Goal: Obtain resource: Download file/media

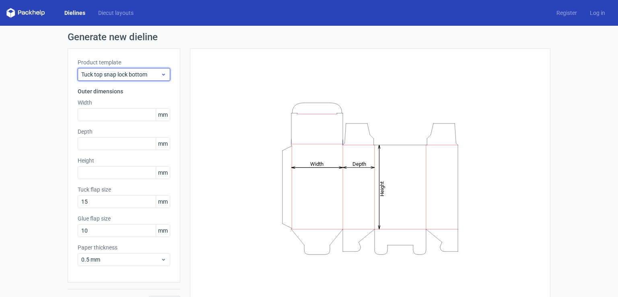
click at [128, 78] on span "Tuck top snap lock bottom" at bounding box center [120, 74] width 79 height 8
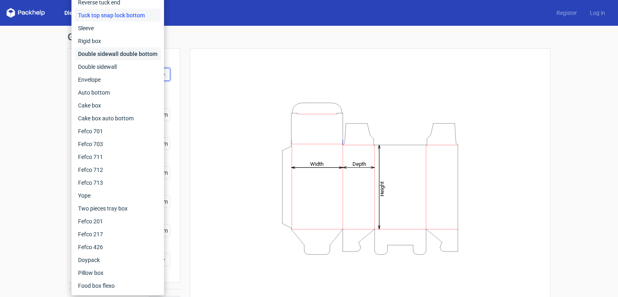
click at [132, 56] on div "Double sidewall double bottom" at bounding box center [118, 53] width 86 height 13
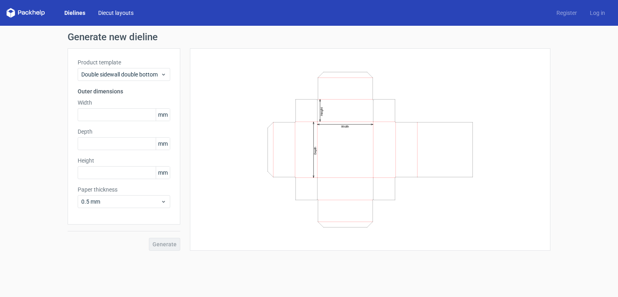
click at [107, 9] on link "Diecut layouts" at bounding box center [116, 13] width 48 height 8
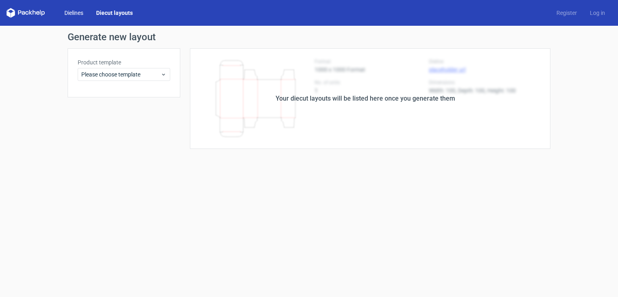
click at [79, 13] on link "Dielines" at bounding box center [74, 13] width 32 height 8
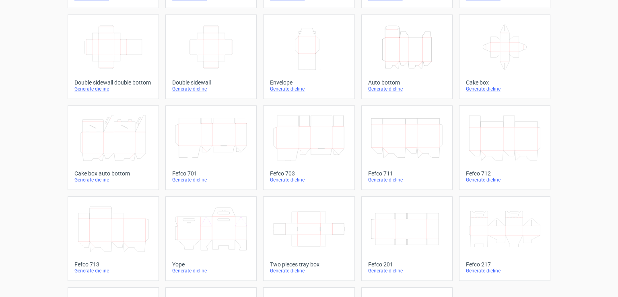
scroll to position [85, 0]
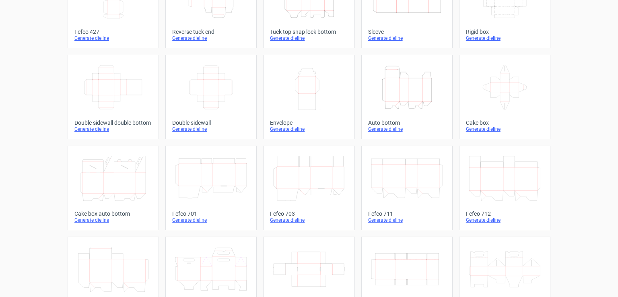
click at [115, 84] on icon "Width Depth Height" at bounding box center [113, 87] width 71 height 45
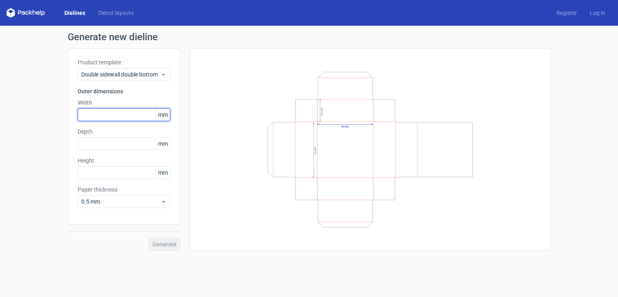
click at [123, 111] on input "text" at bounding box center [124, 114] width 93 height 13
type input "250"
type input "340"
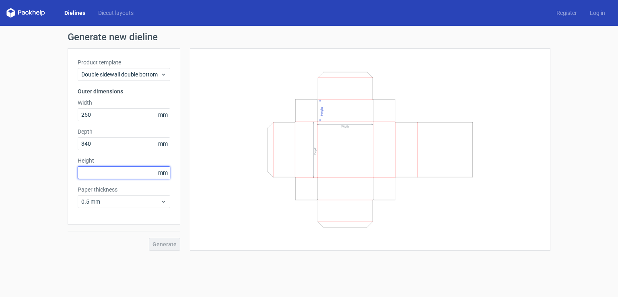
click at [113, 173] on input "text" at bounding box center [124, 172] width 93 height 13
type input "70"
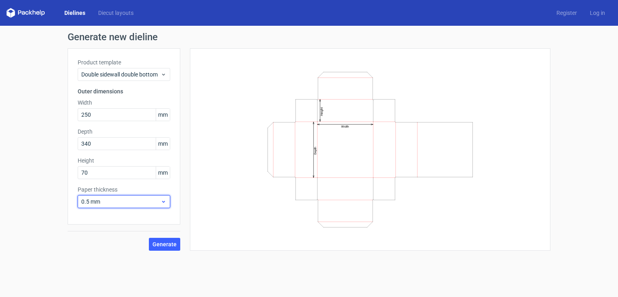
click at [120, 201] on span "0.5 mm" at bounding box center [120, 202] width 79 height 8
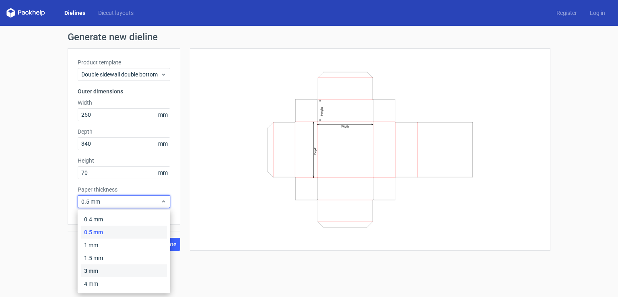
click at [112, 271] on div "3 mm" at bounding box center [124, 270] width 86 height 13
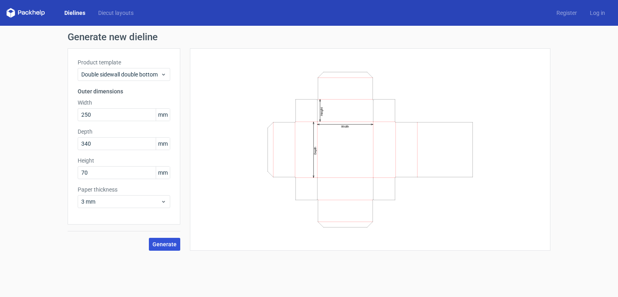
click at [164, 247] on button "Generate" at bounding box center [164, 244] width 31 height 13
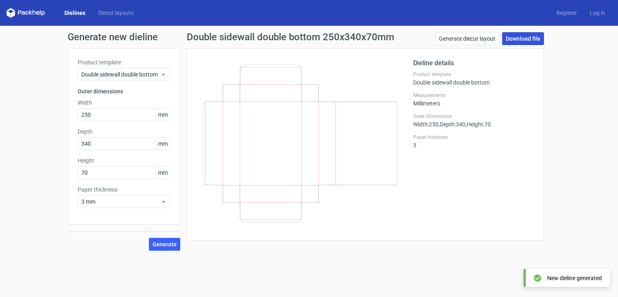
click at [515, 37] on link "Download file" at bounding box center [523, 38] width 42 height 13
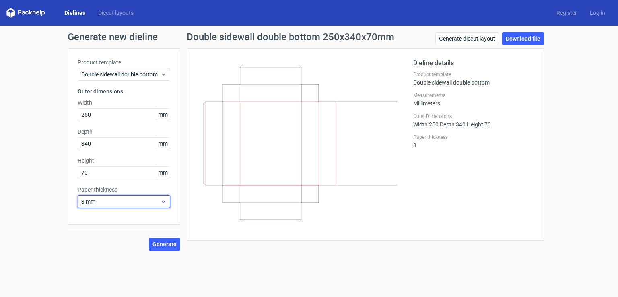
click at [162, 204] on icon at bounding box center [164, 201] width 6 height 6
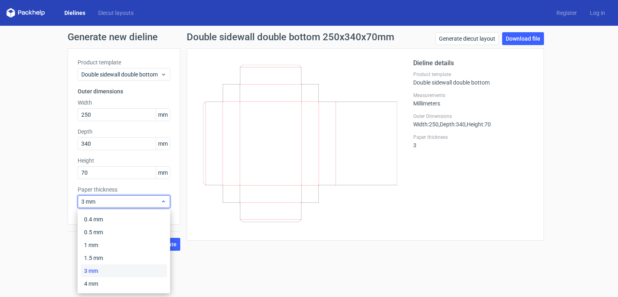
click at [162, 204] on icon at bounding box center [164, 201] width 6 height 6
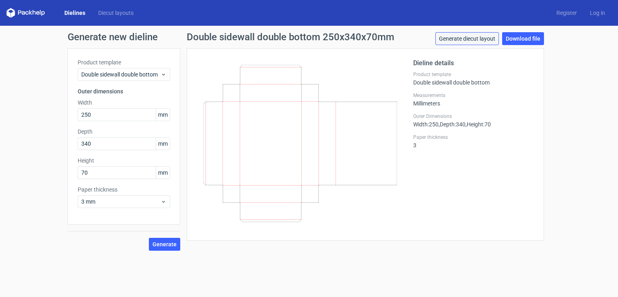
click at [458, 37] on link "Generate diecut layout" at bounding box center [467, 38] width 64 height 13
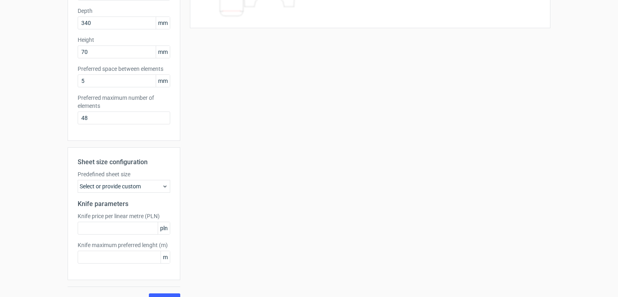
scroll to position [136, 0]
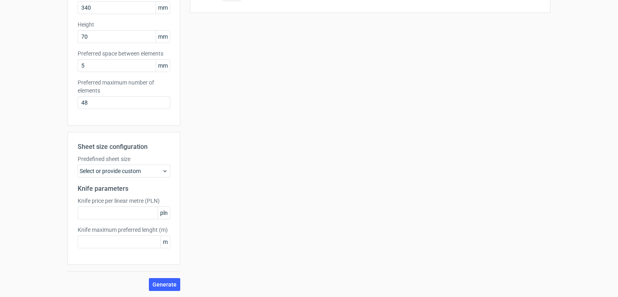
click at [135, 171] on div "Select or provide custom" at bounding box center [124, 171] width 93 height 13
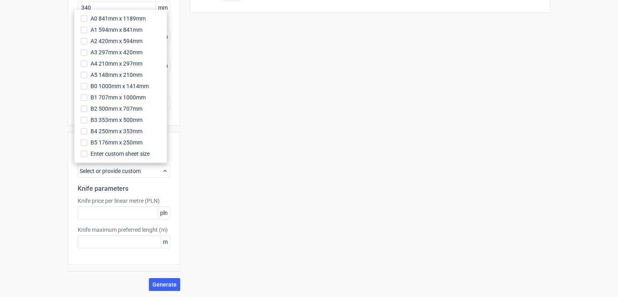
click at [201, 171] on div "Your diecut layouts will be listed here once you generate them Height Depth Wid…" at bounding box center [365, 101] width 370 height 379
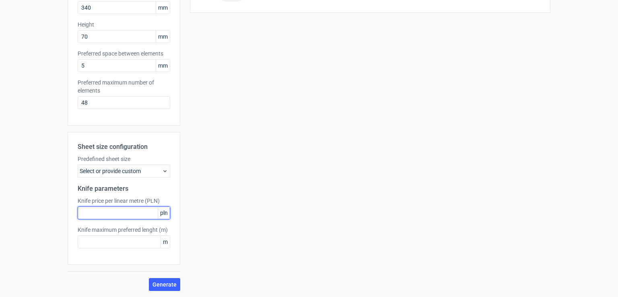
click at [149, 212] on input "text" at bounding box center [124, 212] width 93 height 13
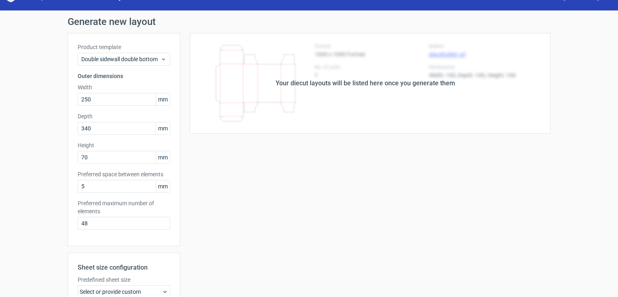
scroll to position [0, 0]
